Goal: Find specific page/section: Find specific page/section

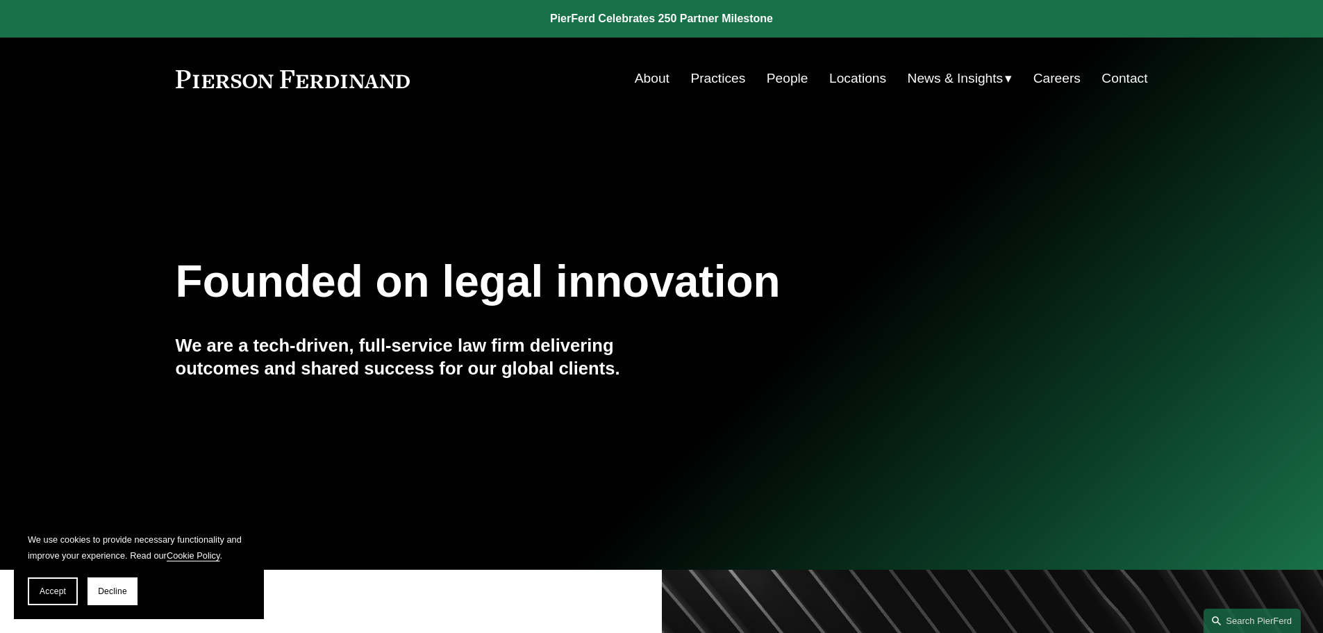
click at [652, 73] on link "About" at bounding box center [652, 78] width 35 height 26
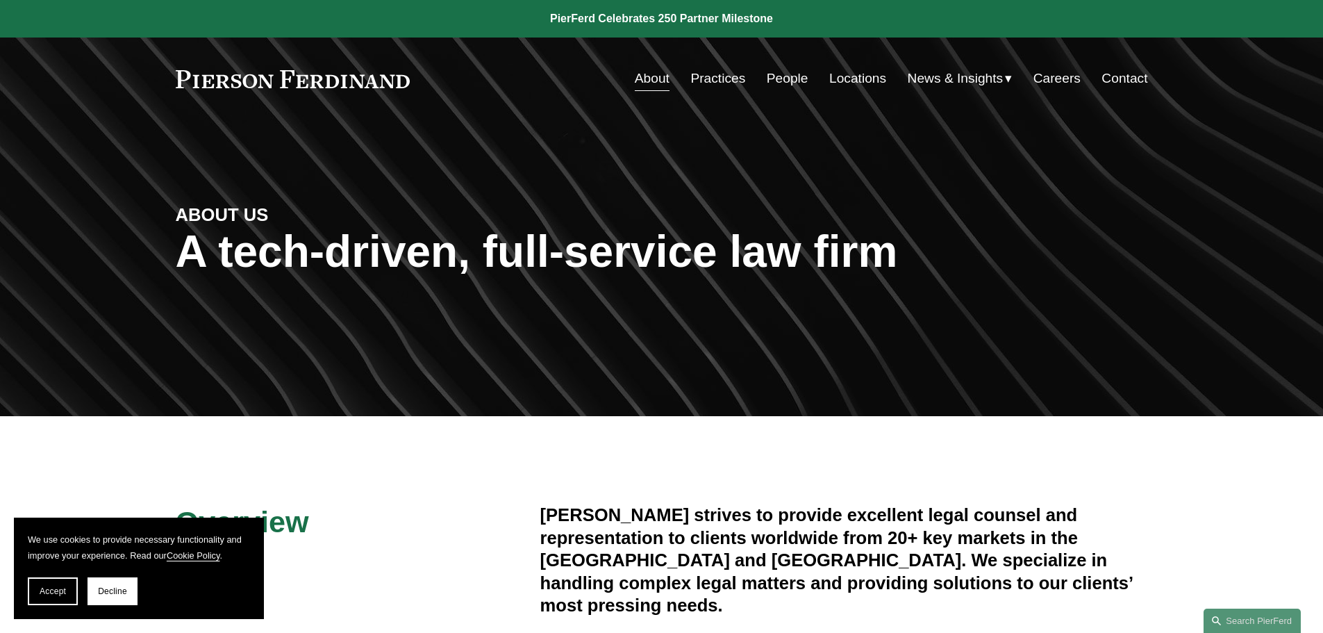
click at [775, 78] on link "People" at bounding box center [788, 78] width 42 height 26
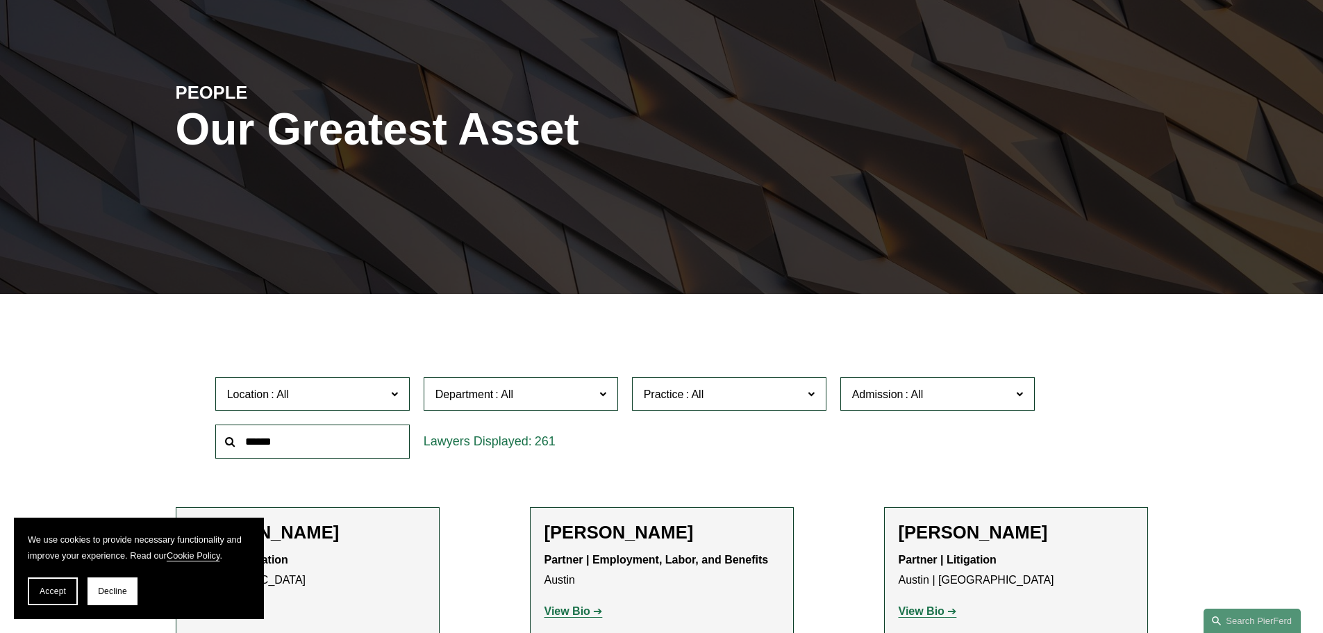
scroll to position [417, 0]
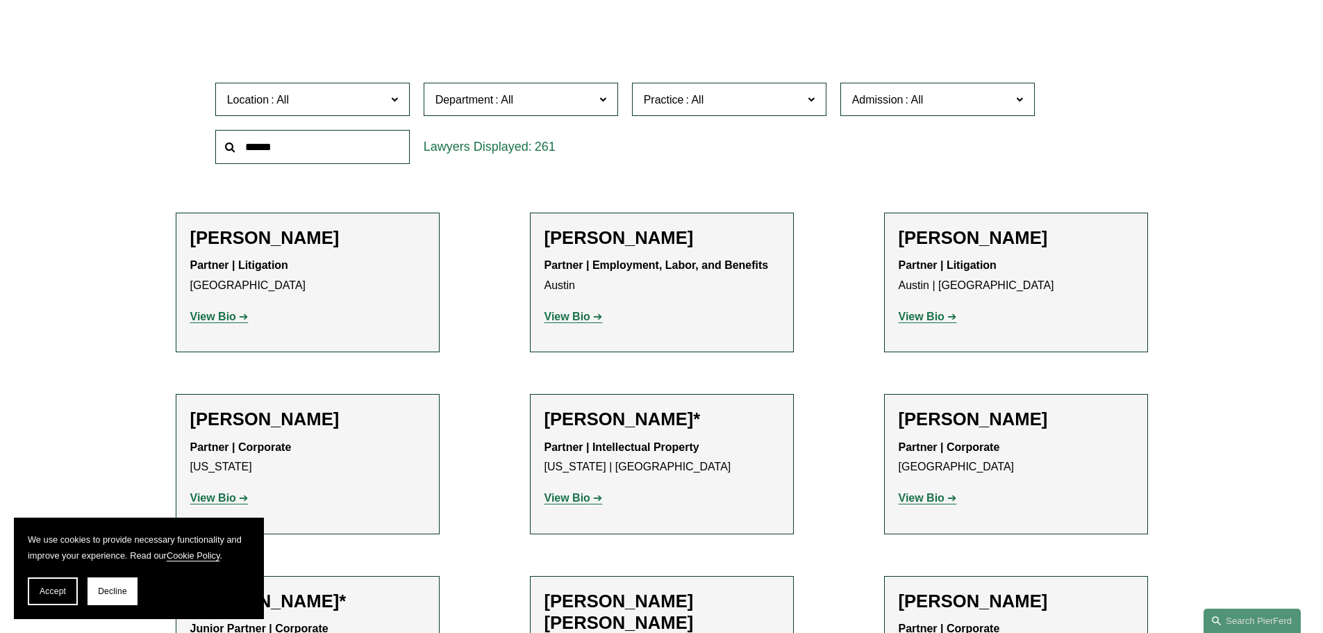
click at [348, 109] on span "Location" at bounding box center [306, 99] width 159 height 19
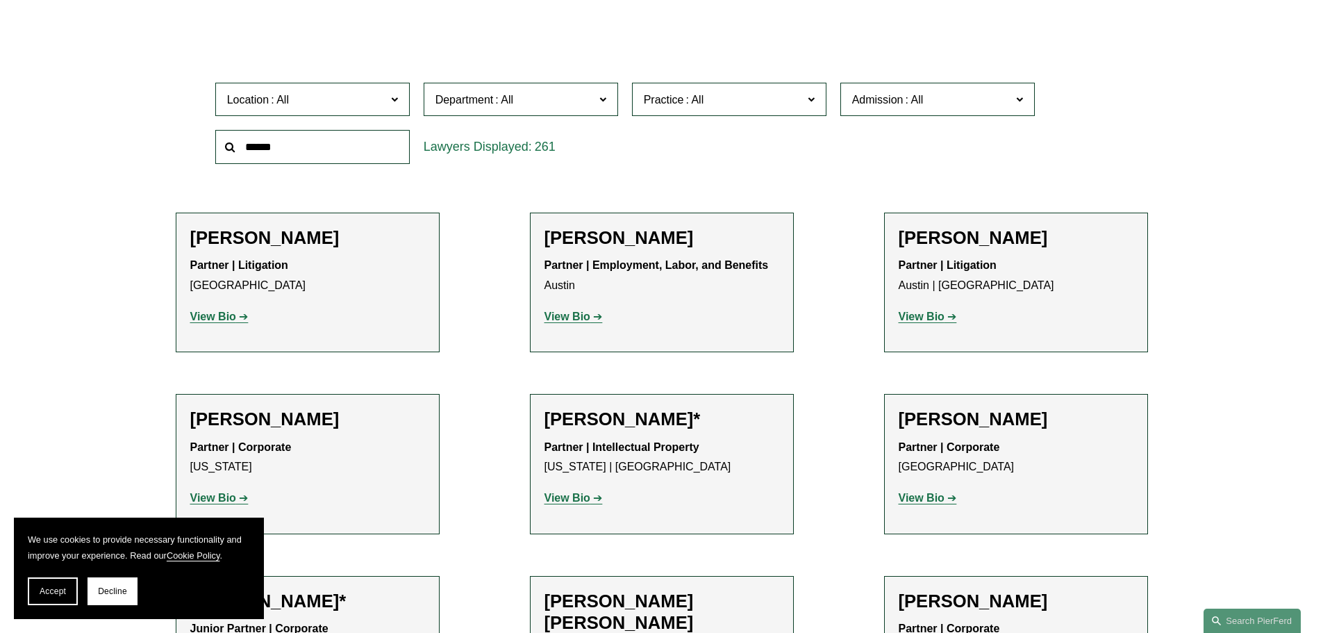
click at [0, 0] on link "Denver" at bounding box center [0, 0] width 0 height 0
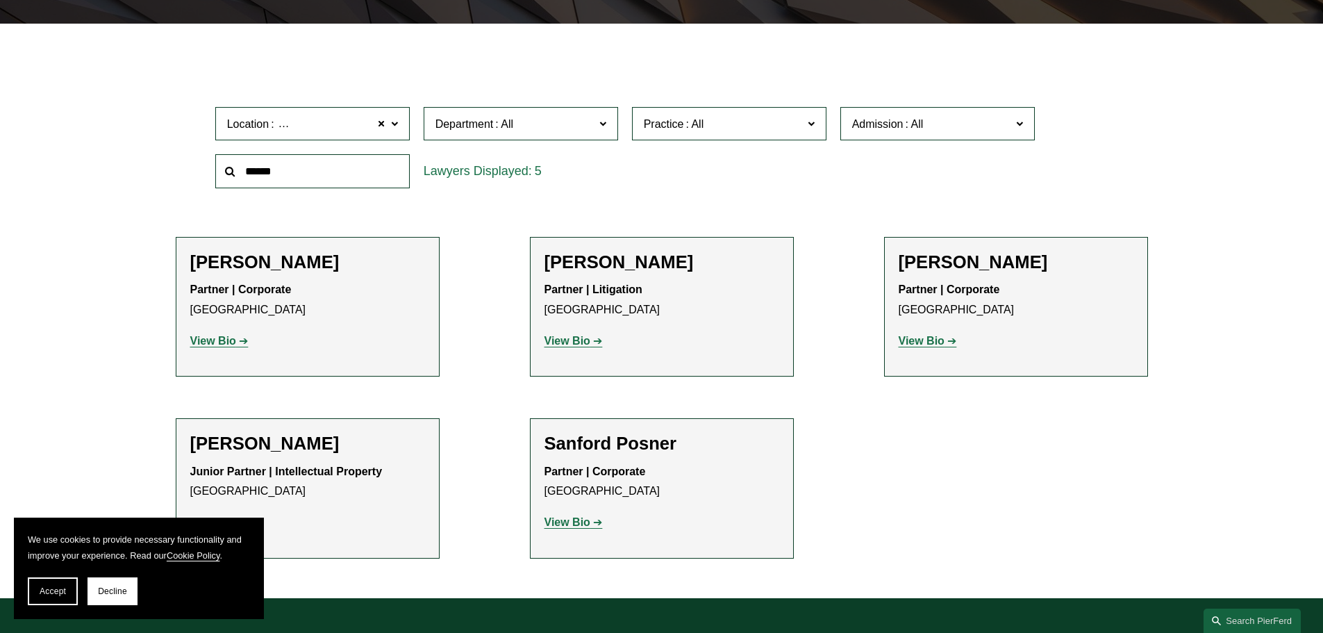
scroll to position [417, 0]
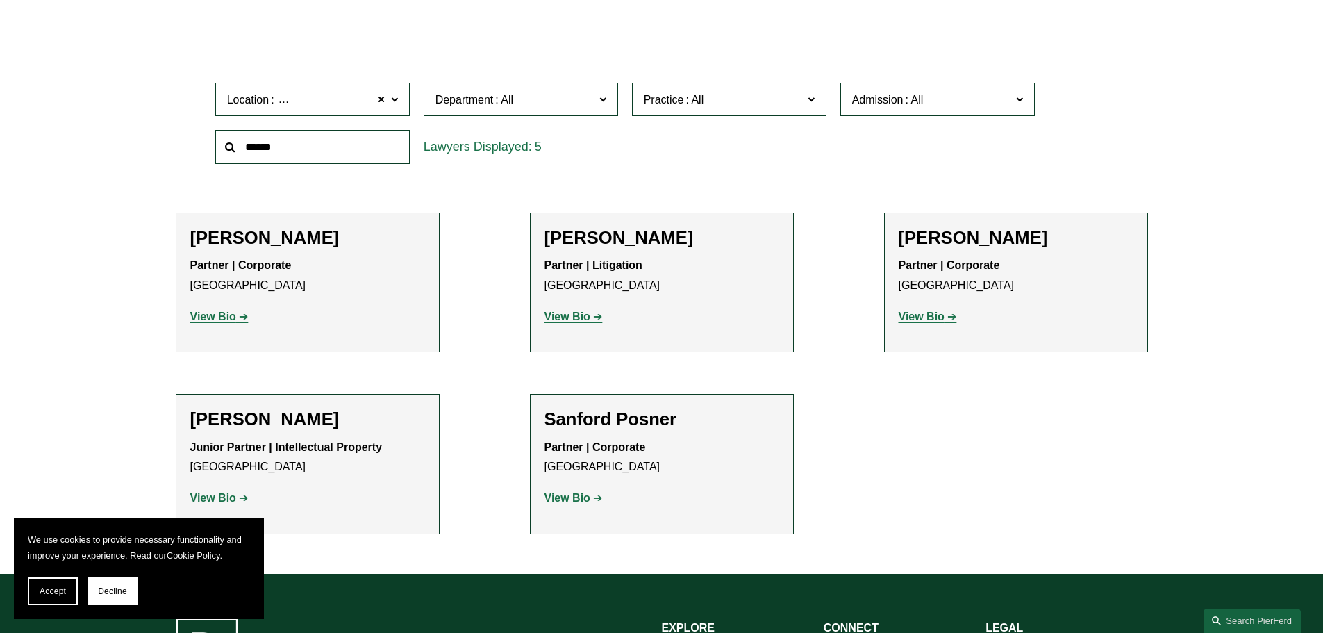
click at [565, 496] on strong "View Bio" at bounding box center [567, 498] width 46 height 12
